Goal: Task Accomplishment & Management: Use online tool/utility

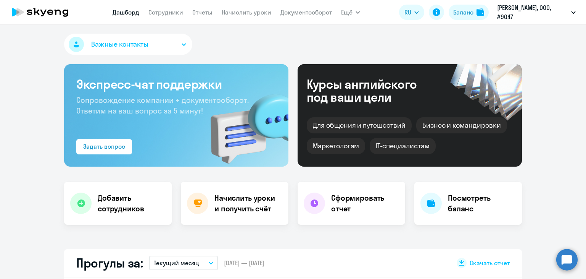
click at [239, 18] on nav "[PERSON_NAME] Отчеты Начислить уроки Документооборот" at bounding box center [223, 12] width 220 height 15
select select "30"
click at [241, 11] on link "Начислить уроки" at bounding box center [247, 12] width 50 height 8
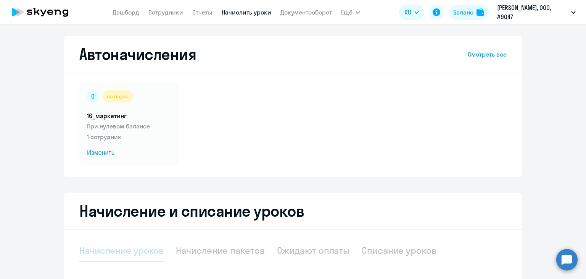
select select "10"
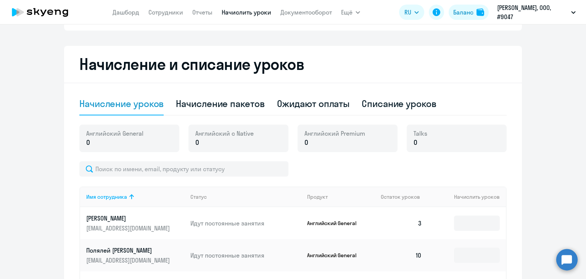
scroll to position [153, 0]
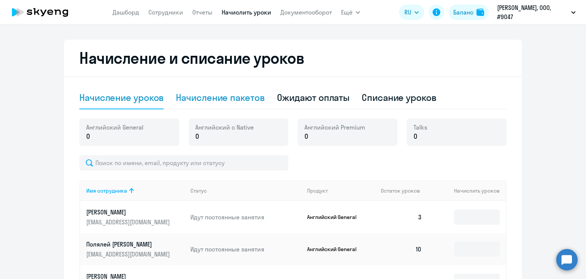
click at [232, 94] on div "Начисление пакетов" at bounding box center [220, 97] width 89 height 12
select select "10"
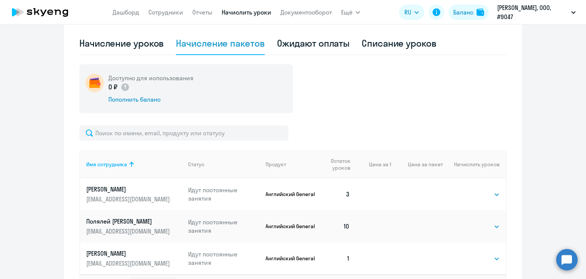
scroll to position [152, 0]
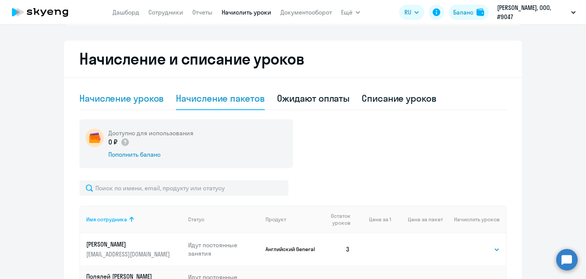
click at [146, 95] on div "Начисление уроков" at bounding box center [121, 98] width 84 height 12
select select "10"
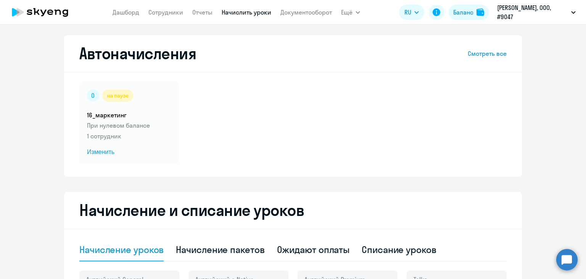
scroll to position [0, 0]
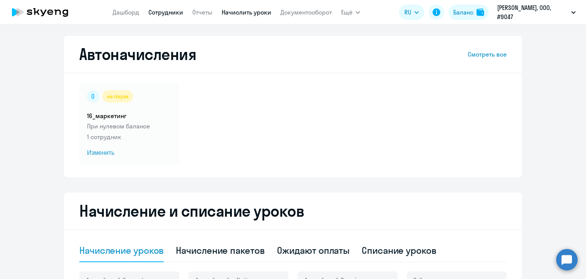
click at [173, 13] on link "Сотрудники" at bounding box center [166, 12] width 35 height 8
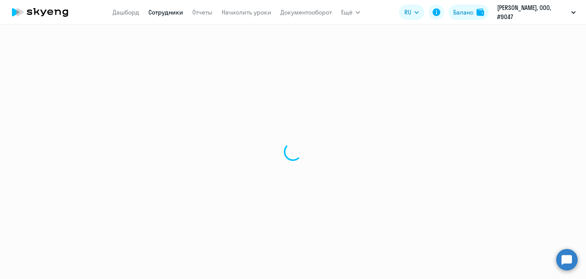
select select "30"
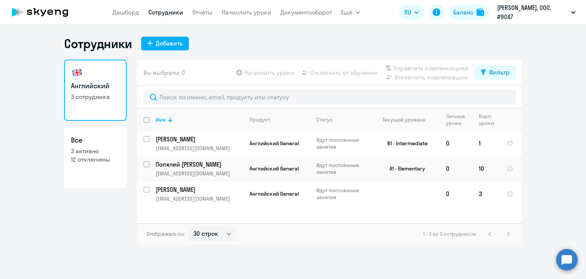
click at [95, 139] on h3 "Все" at bounding box center [95, 140] width 49 height 10
select select "30"
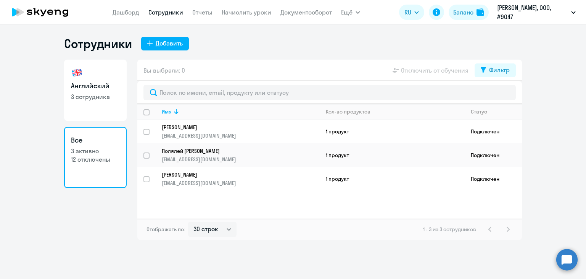
click at [75, 97] on p "3 сотрудника" at bounding box center [95, 96] width 49 height 8
select select "30"
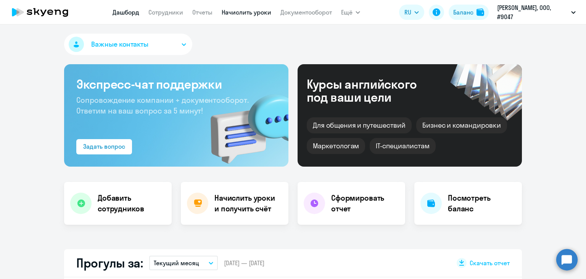
select select "30"
click at [243, 14] on link "Начислить уроки" at bounding box center [247, 12] width 50 height 8
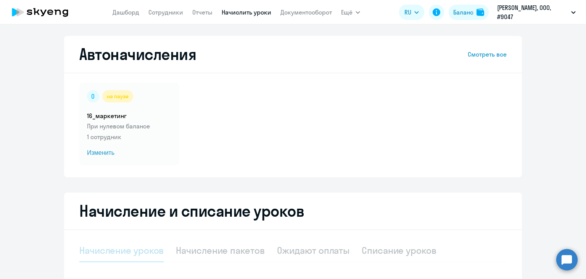
select select "10"
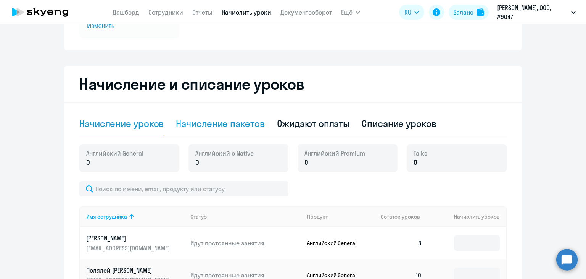
scroll to position [153, 0]
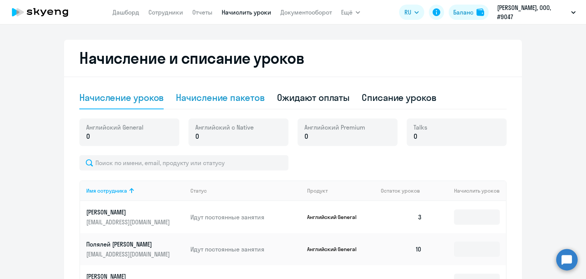
click at [202, 87] on div "Начисление пакетов" at bounding box center [220, 97] width 89 height 23
select select "10"
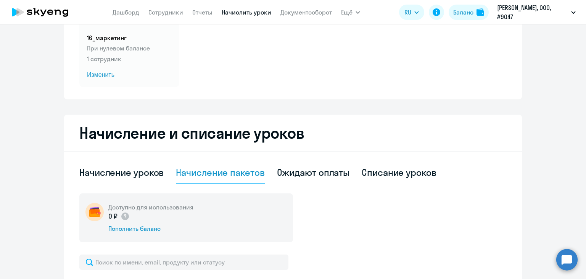
scroll to position [0, 0]
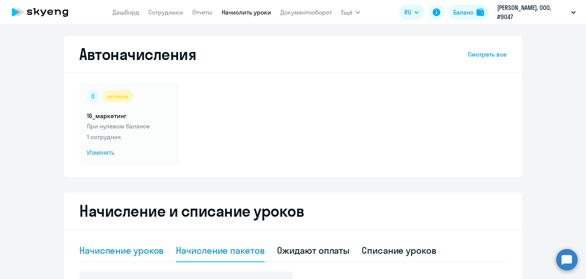
click at [136, 256] on div "Начисление уроков" at bounding box center [121, 250] width 84 height 23
select select "10"
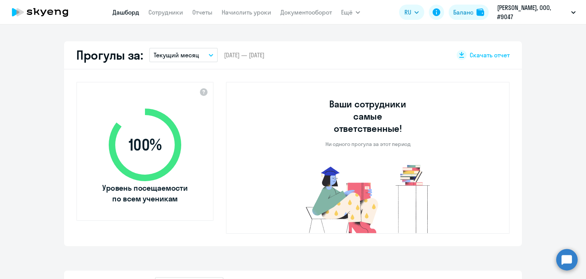
scroll to position [305, 0]
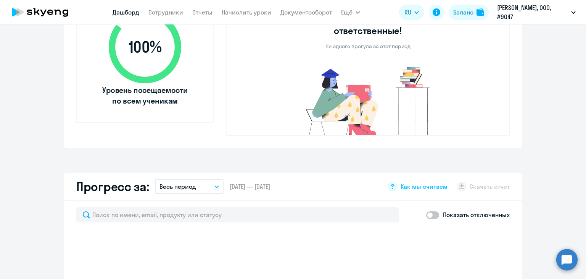
select select "30"
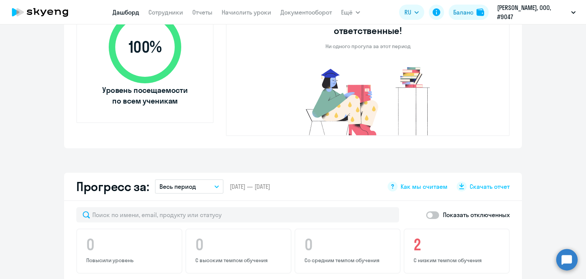
click at [220, 13] on nav "Дашборд Сотрудники Отчеты Начислить уроки Документооборот" at bounding box center [223, 12] width 220 height 15
click at [231, 11] on link "Начислить уроки" at bounding box center [247, 12] width 50 height 8
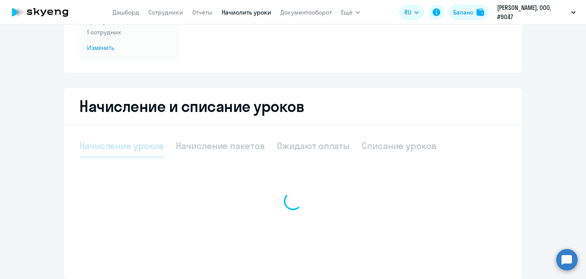
select select "10"
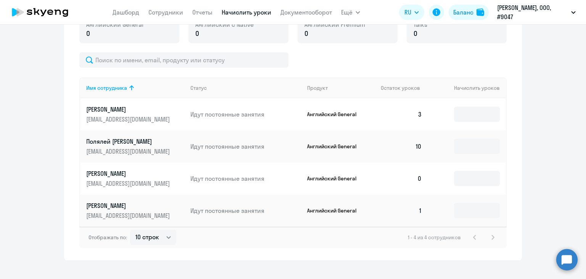
scroll to position [257, 0]
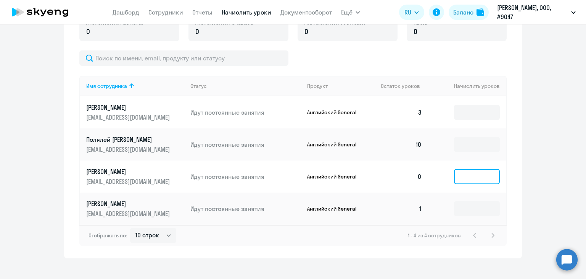
click at [468, 178] on input at bounding box center [477, 176] width 46 height 15
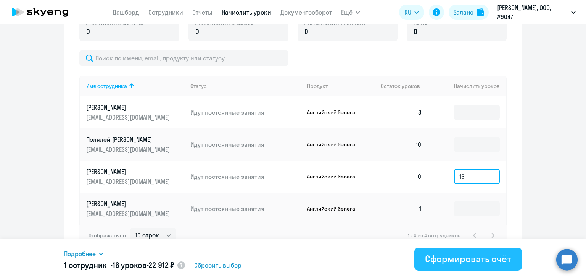
type input "16"
click at [462, 262] on div "Сформировать счёт" at bounding box center [468, 258] width 86 height 12
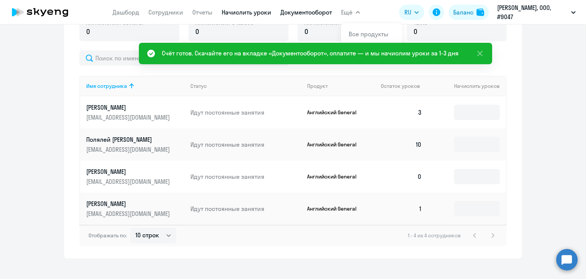
click at [310, 11] on link "Документооборот" at bounding box center [307, 12] width 52 height 8
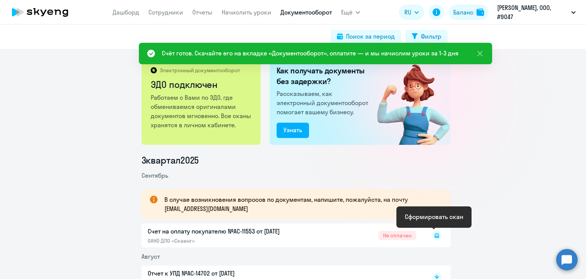
click at [435, 237] on icon at bounding box center [437, 235] width 5 height 5
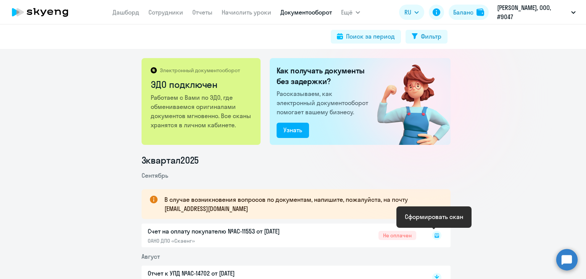
click at [434, 235] on rect at bounding box center [437, 235] width 9 height 9
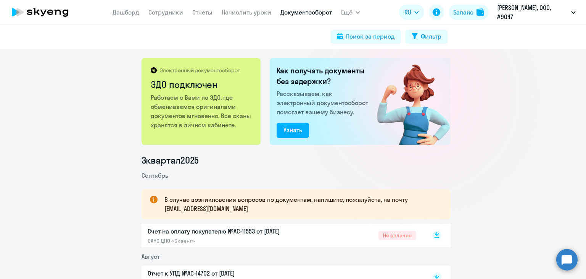
click at [435, 235] on icon at bounding box center [437, 234] width 5 height 4
